Goal: Task Accomplishment & Management: Complete application form

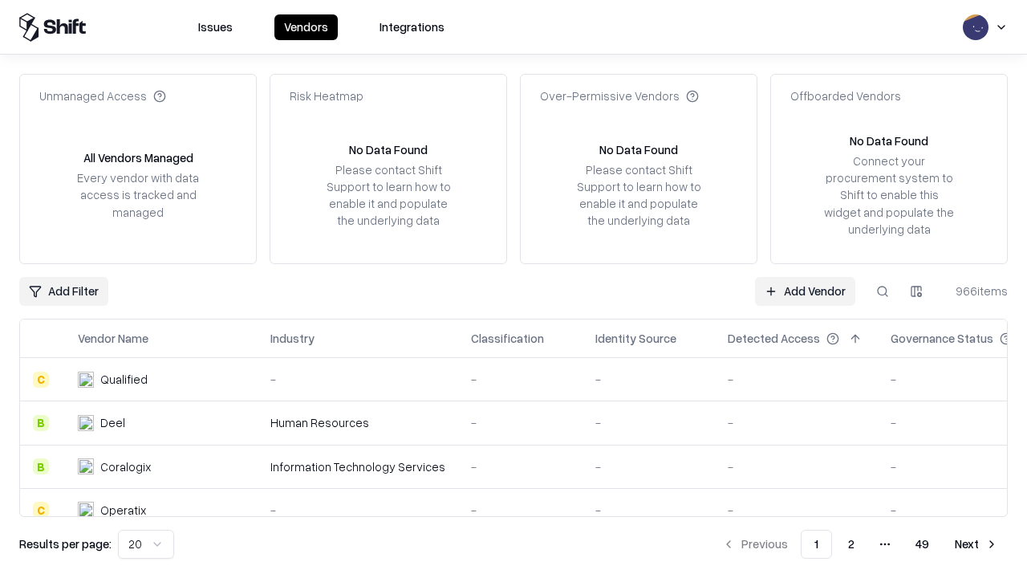
click at [805, 290] on link "Add Vendor" at bounding box center [805, 291] width 100 height 29
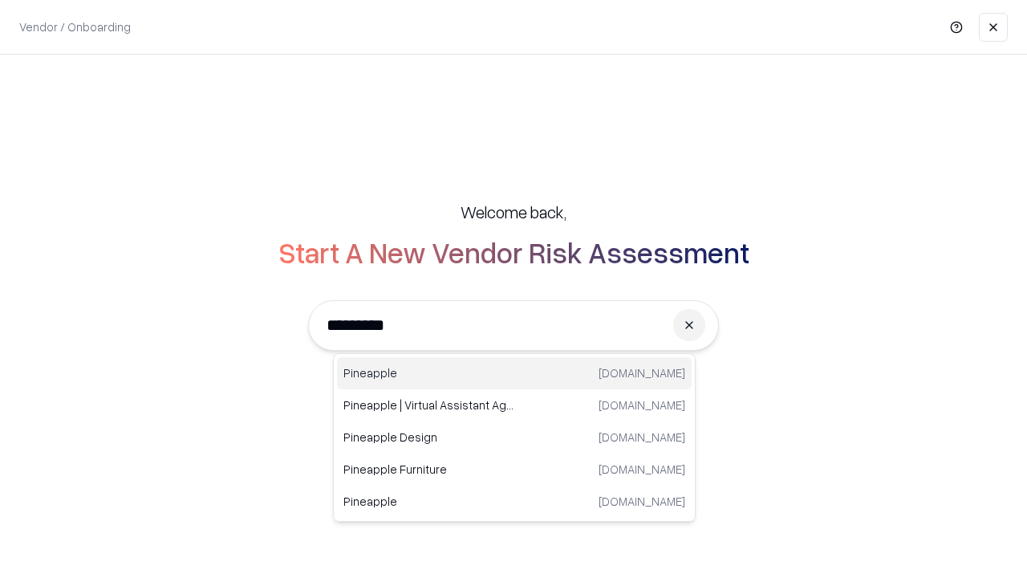
click at [514, 373] on div "Pineapple [DOMAIN_NAME]" at bounding box center [514, 373] width 355 height 32
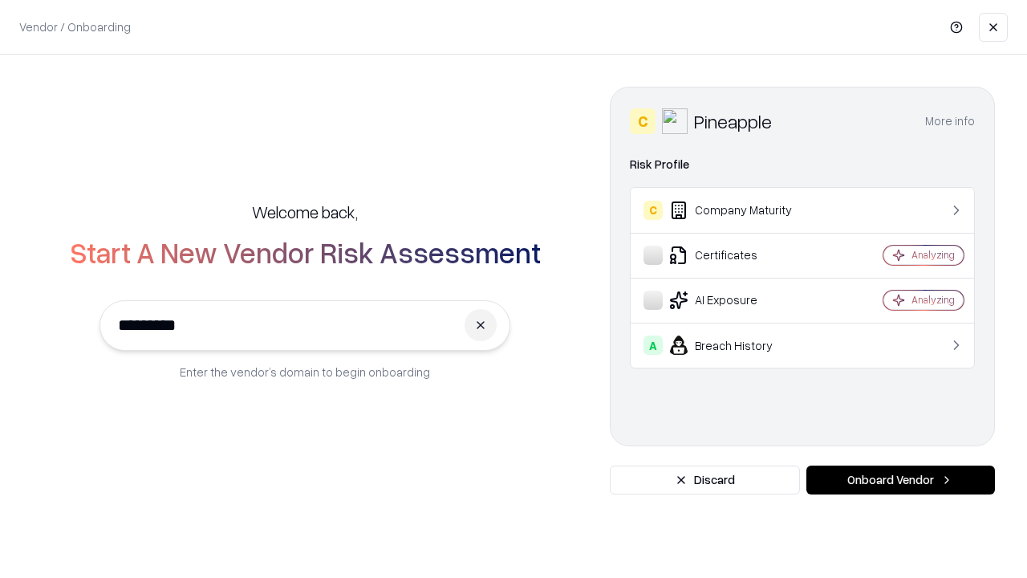
type input "*********"
click at [900, 480] on button "Onboard Vendor" at bounding box center [900, 479] width 189 height 29
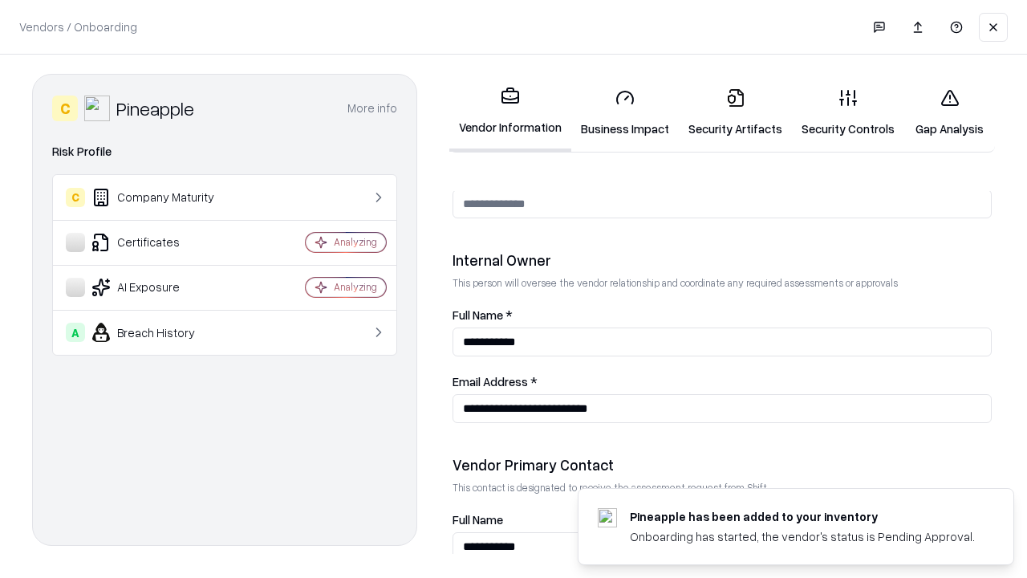
scroll to position [831, 0]
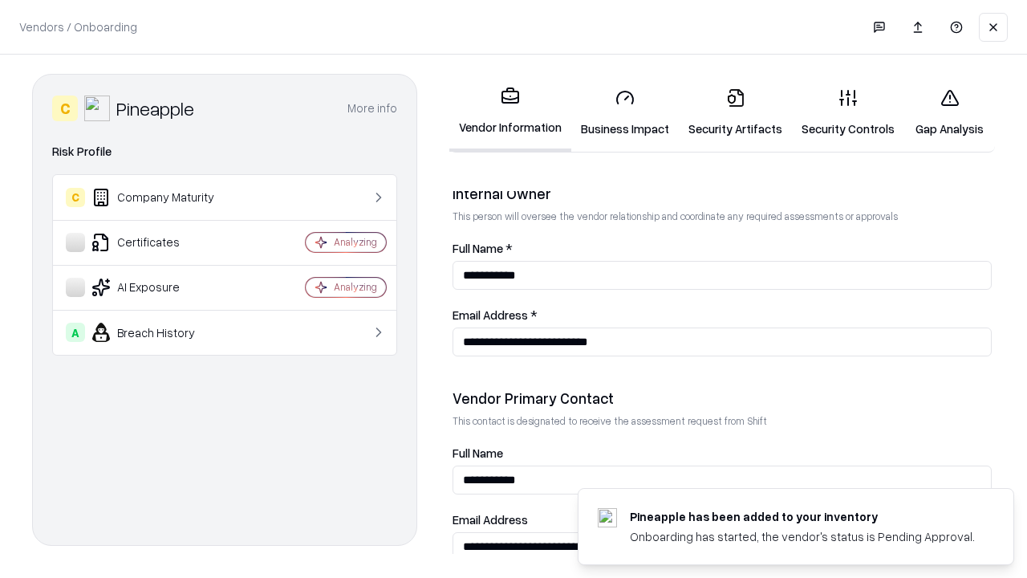
click at [625, 112] on link "Business Impact" at bounding box center [625, 112] width 108 height 75
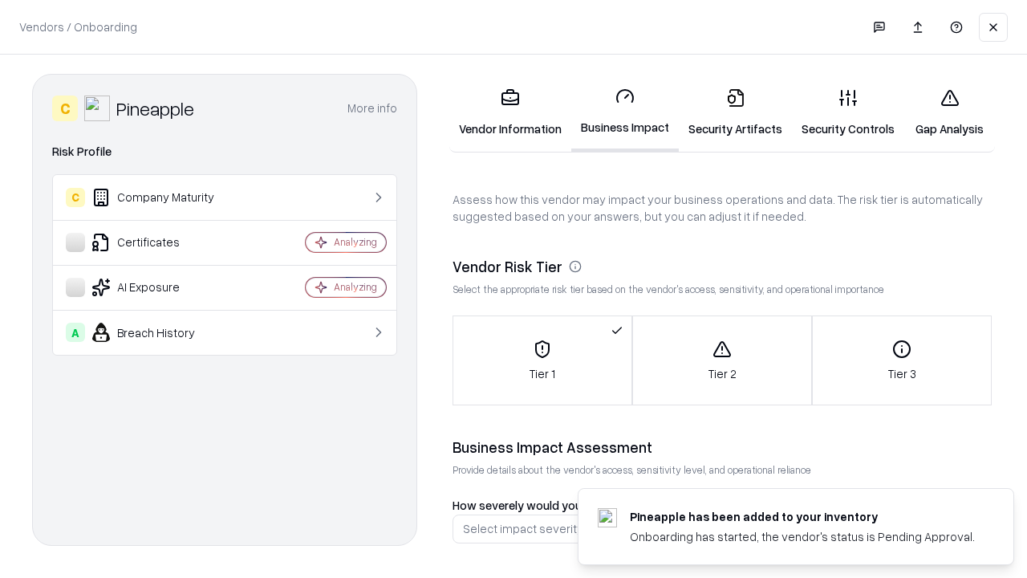
click at [949, 112] on link "Gap Analysis" at bounding box center [949, 112] width 91 height 75
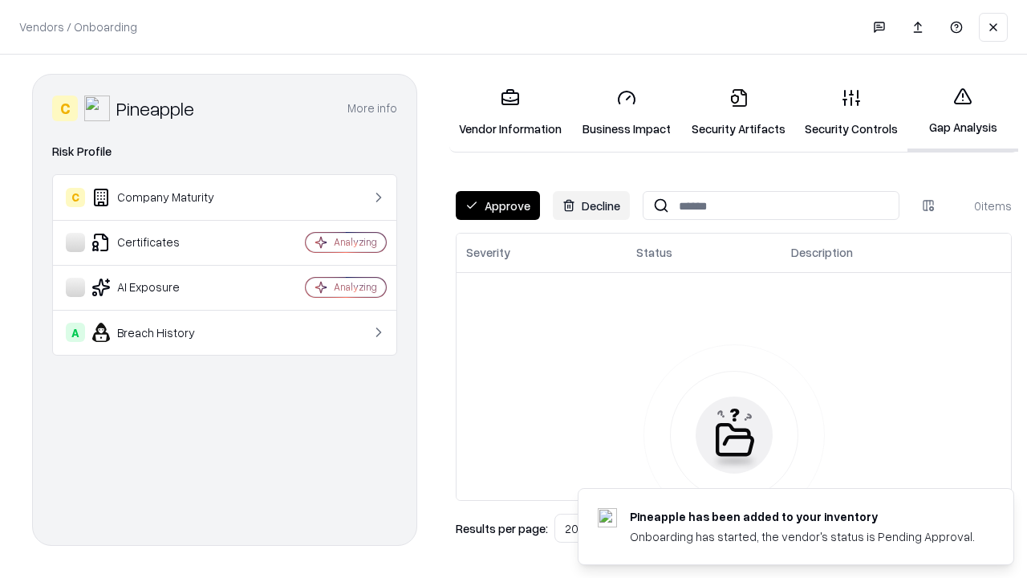
click at [497, 205] on button "Approve" at bounding box center [498, 205] width 84 height 29
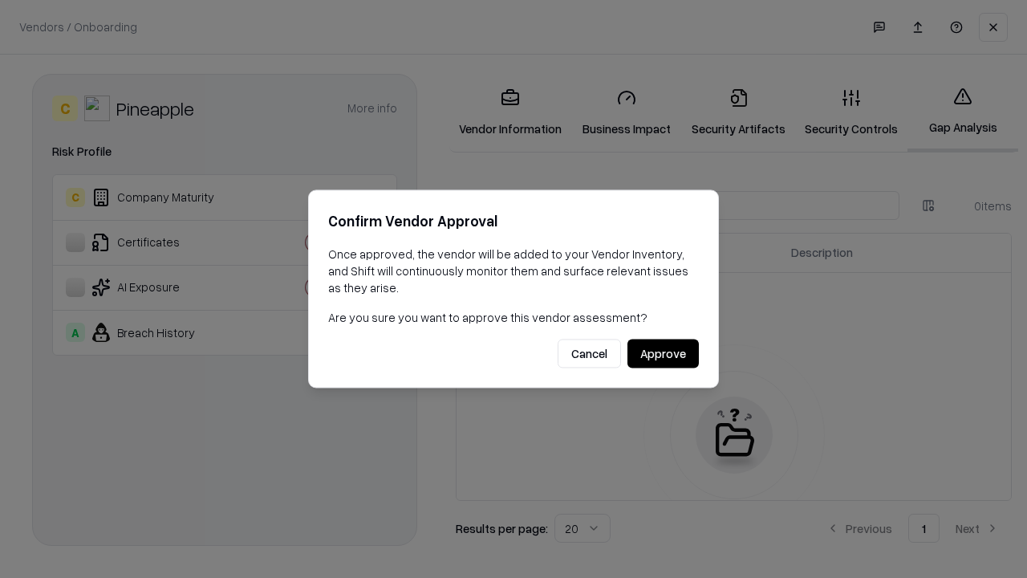
click at [663, 353] on button "Approve" at bounding box center [662, 353] width 71 height 29
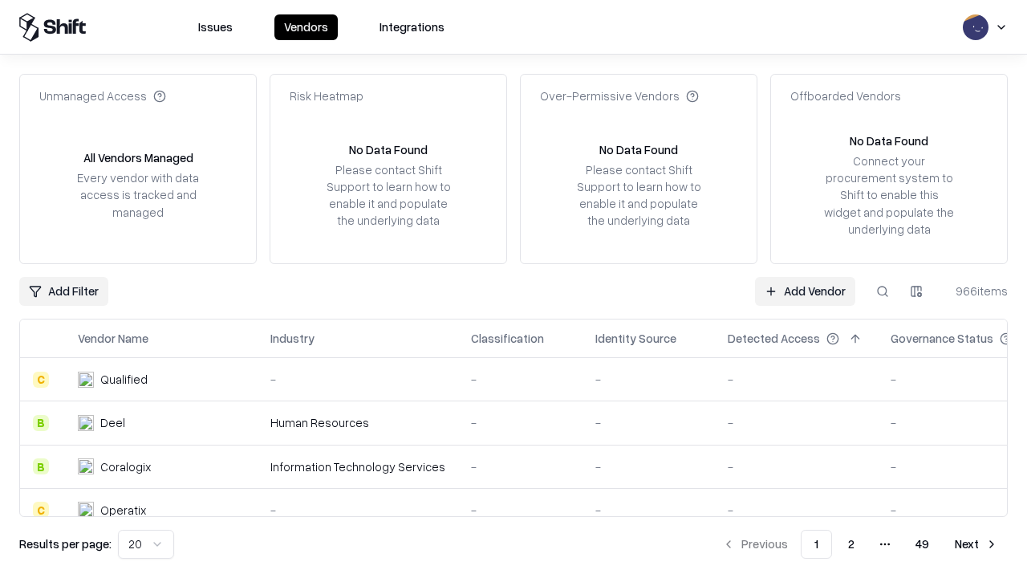
type input "*********"
click at [805, 290] on link "Add Vendor" at bounding box center [805, 291] width 100 height 29
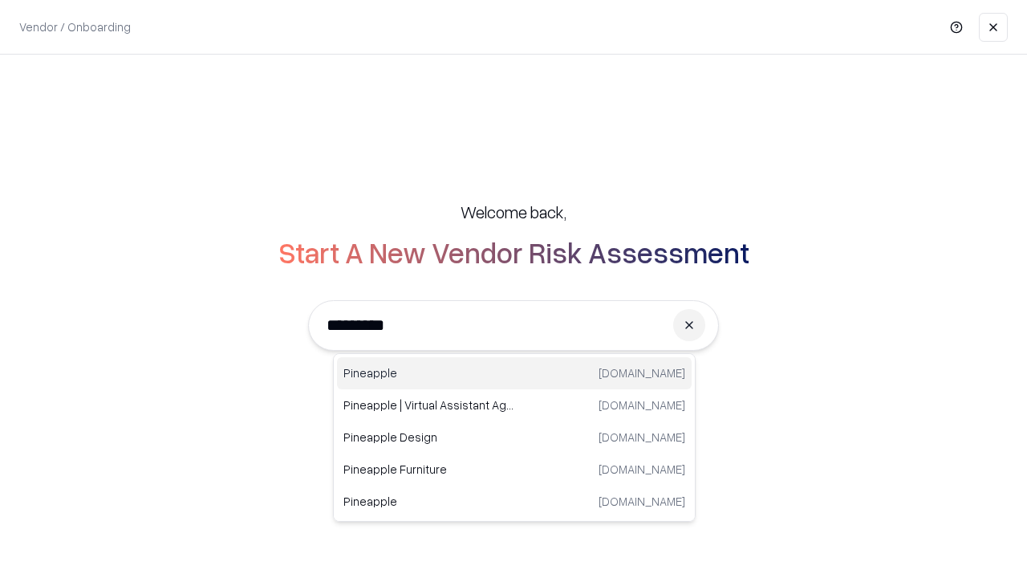
click at [514, 373] on div "Pineapple [DOMAIN_NAME]" at bounding box center [514, 373] width 355 height 32
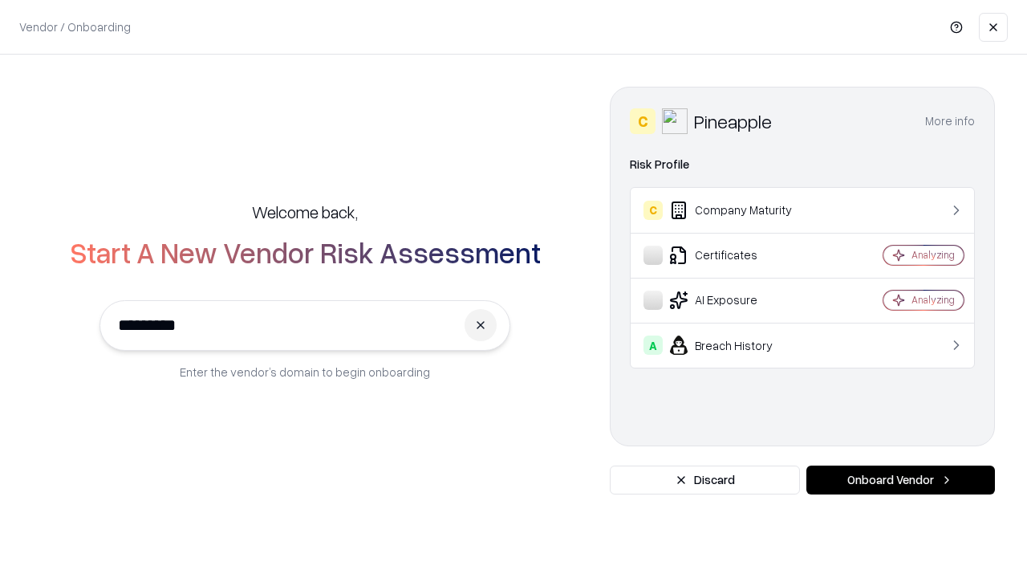
type input "*********"
click at [900, 480] on button "Onboard Vendor" at bounding box center [900, 479] width 189 height 29
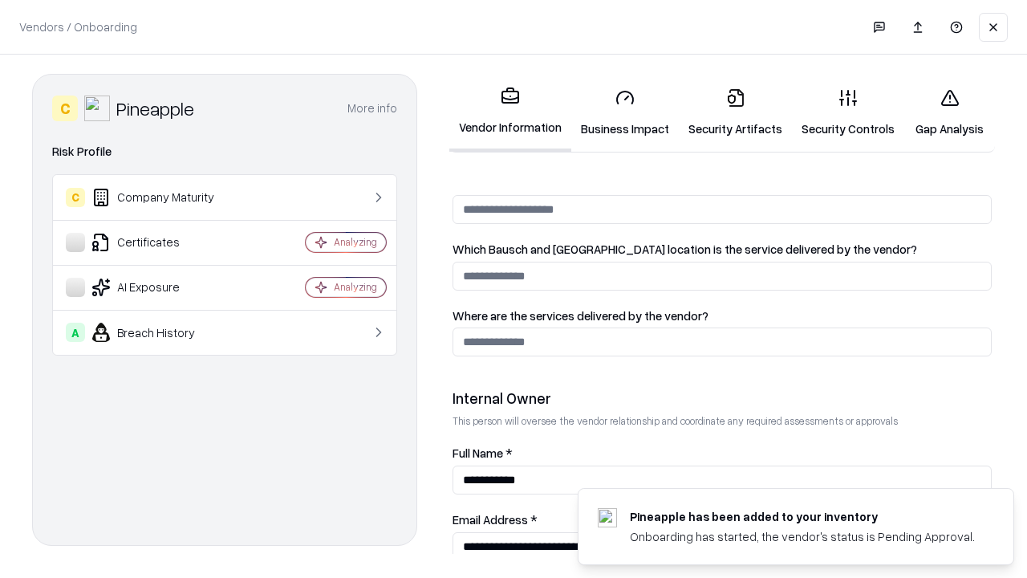
scroll to position [831, 0]
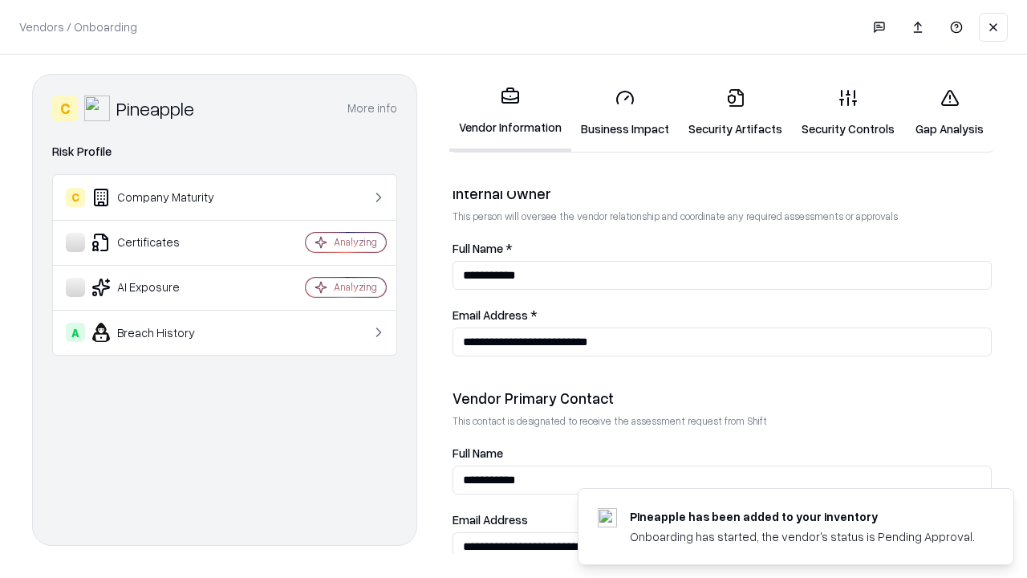
click at [949, 112] on link "Gap Analysis" at bounding box center [949, 112] width 91 height 75
